Goal: Find specific page/section: Find specific page/section

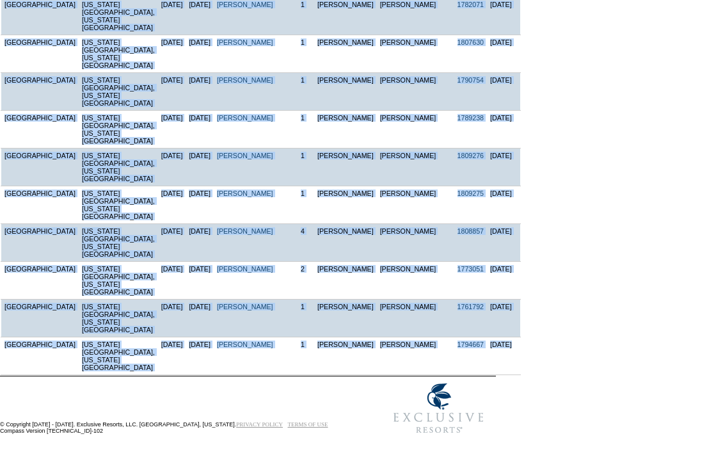
scroll to position [6961, 0]
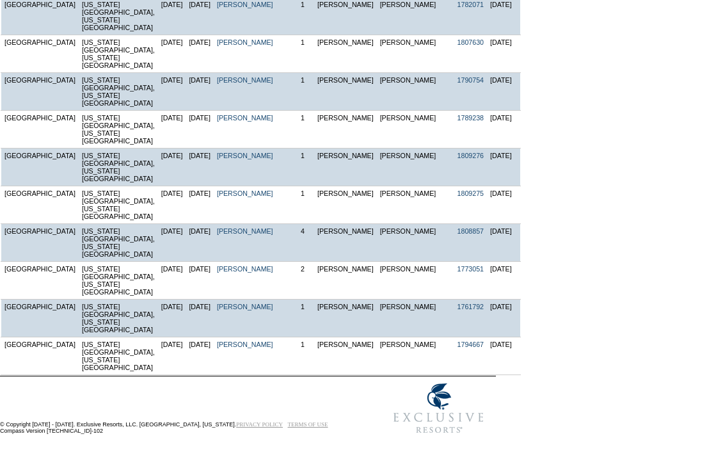
drag, startPoint x: 4, startPoint y: 262, endPoint x: 512, endPoint y: 316, distance: 509.9
copy table
